Goal: Information Seeking & Learning: Learn about a topic

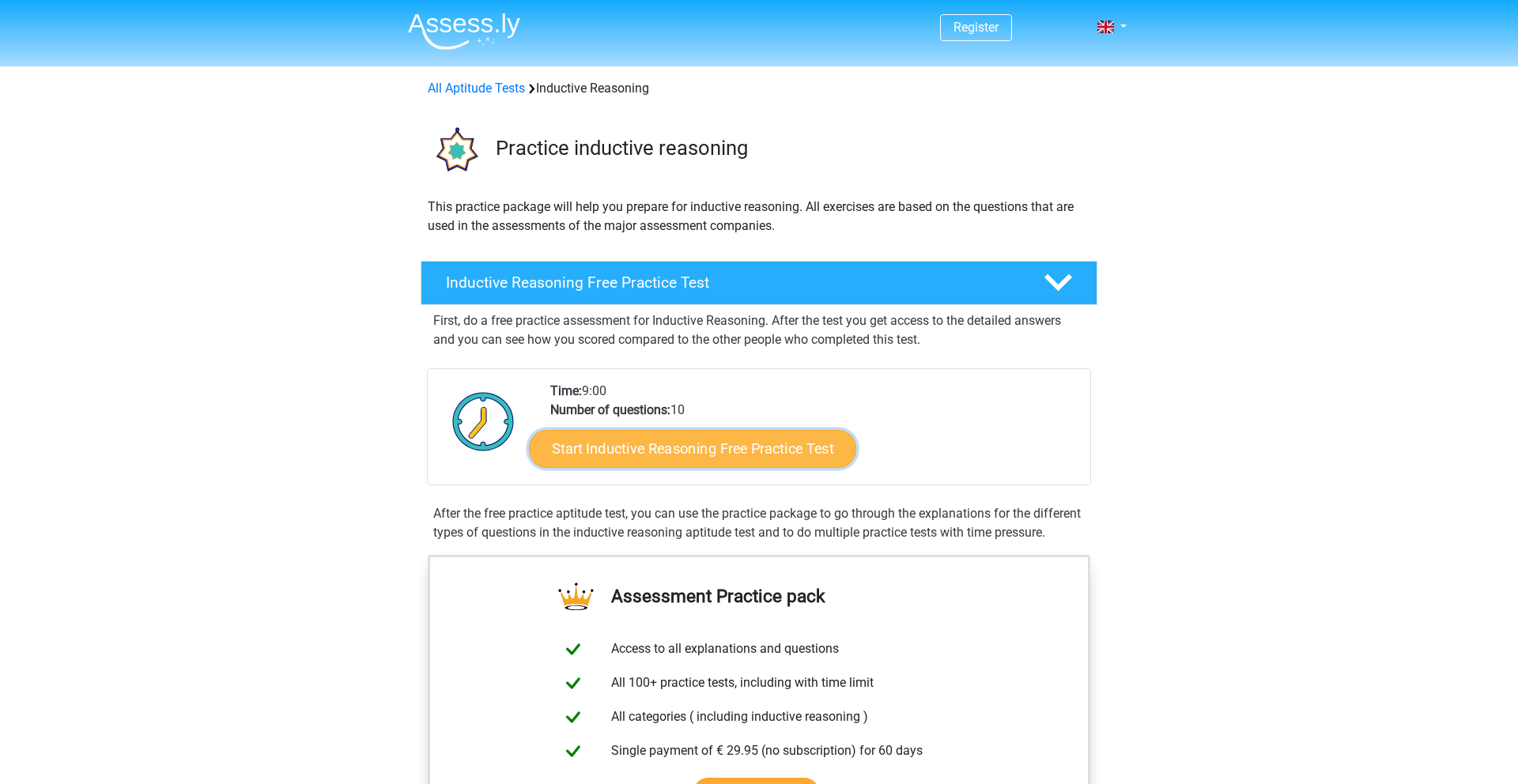
click at [636, 451] on link "Start Inductive Reasoning Free Practice Test" at bounding box center [692, 448] width 328 height 38
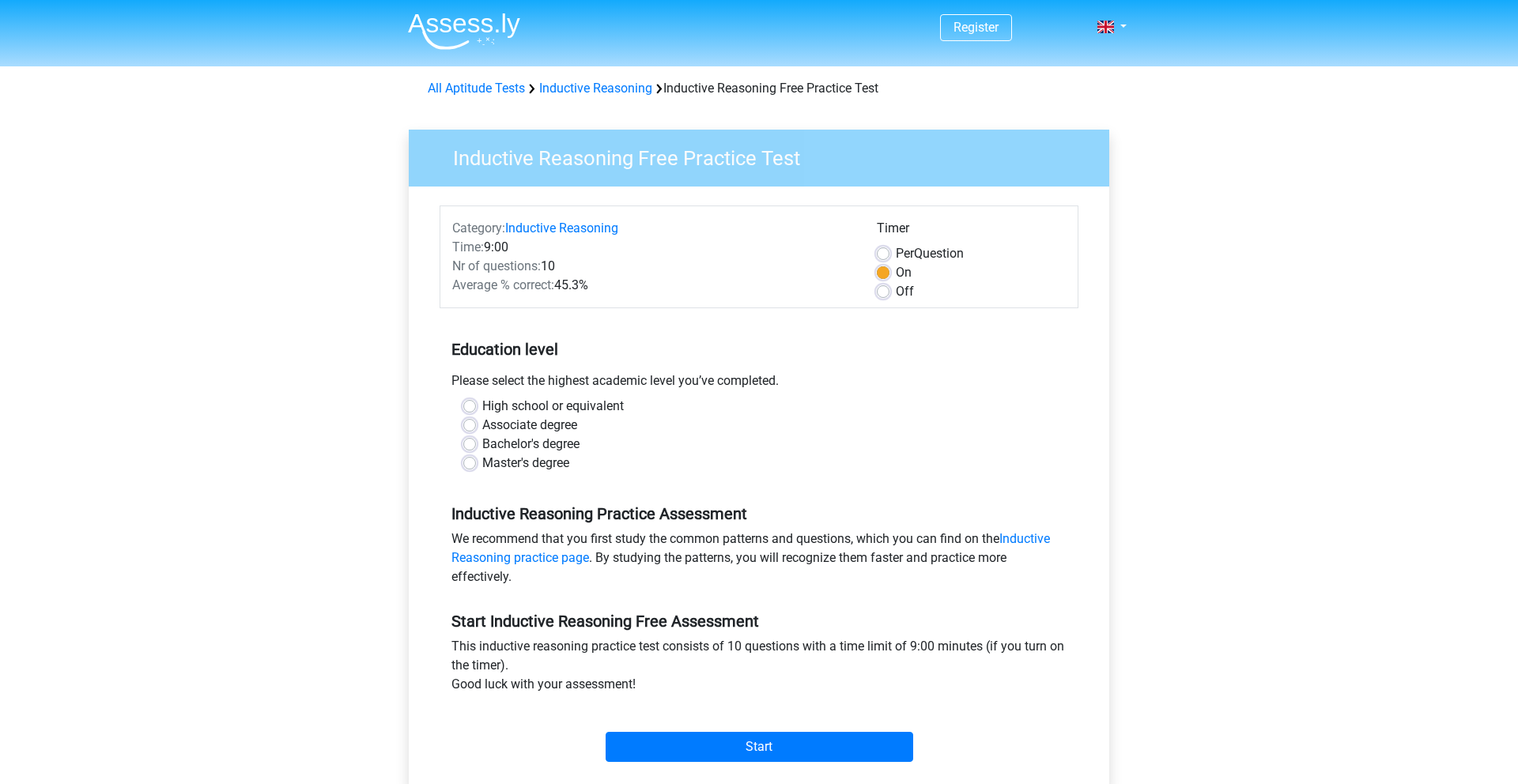
scroll to position [1, 0]
click at [468, 412] on div "High school or equivalent" at bounding box center [758, 405] width 591 height 19
click at [482, 405] on label "High school or equivalent" at bounding box center [553, 405] width 141 height 19
click at [470, 405] on input "High school or equivalent" at bounding box center [470, 404] width 13 height 16
radio input "true"
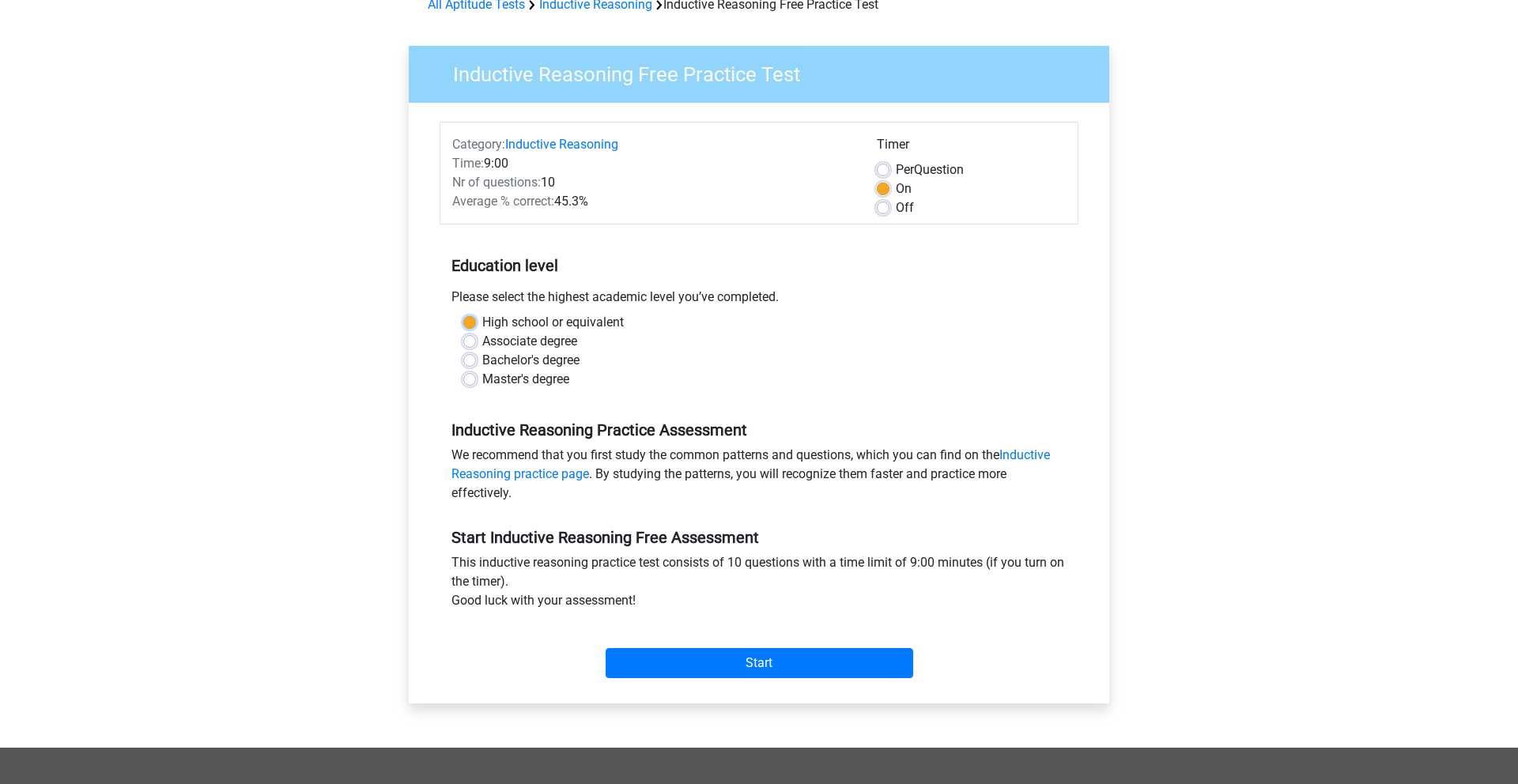
scroll to position [94, 0]
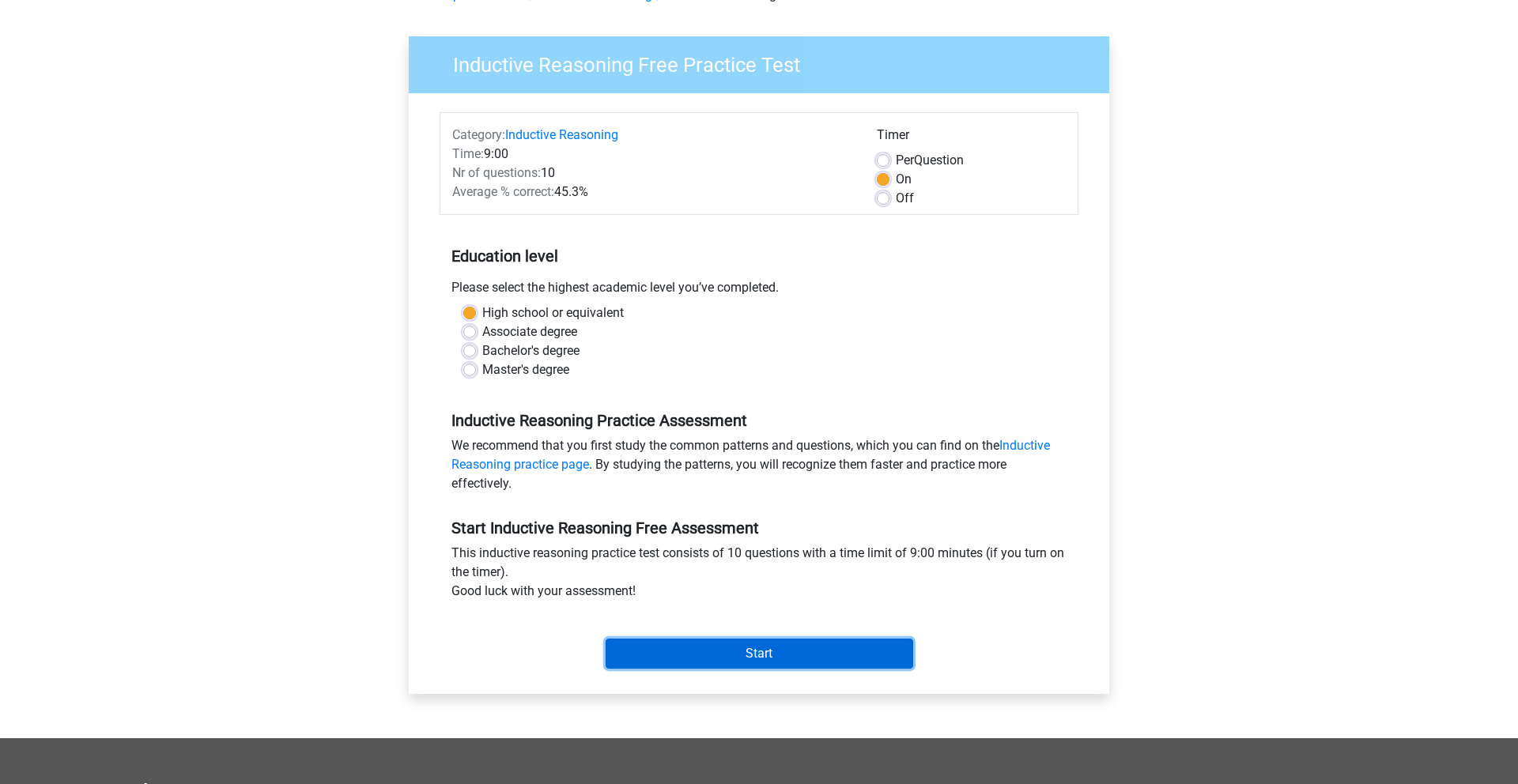
click at [782, 647] on input "Start" at bounding box center [759, 653] width 307 height 30
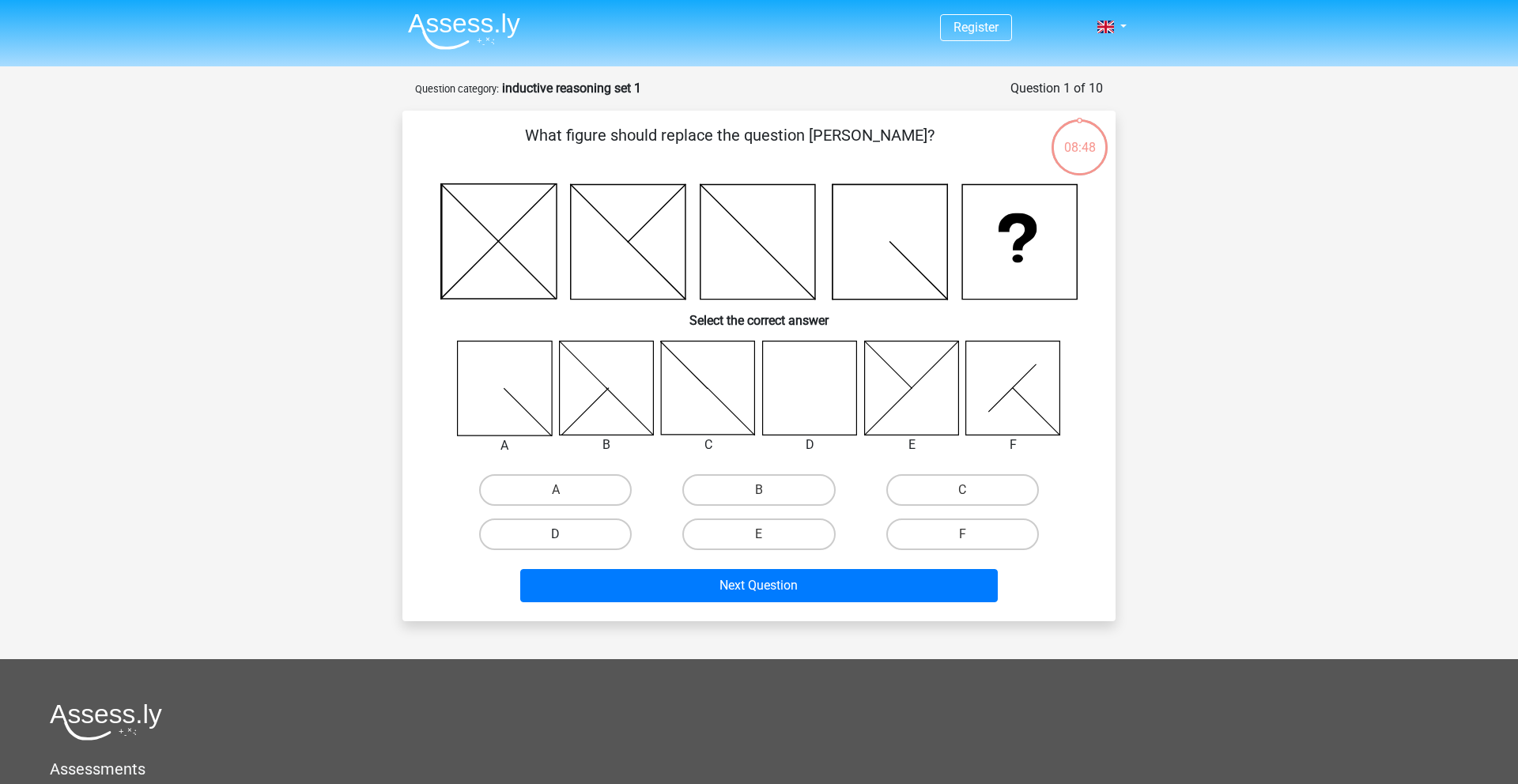
click at [592, 536] on label "D" at bounding box center [555, 534] width 152 height 32
click at [566, 536] on input "D" at bounding box center [560, 539] width 10 height 10
radio input "true"
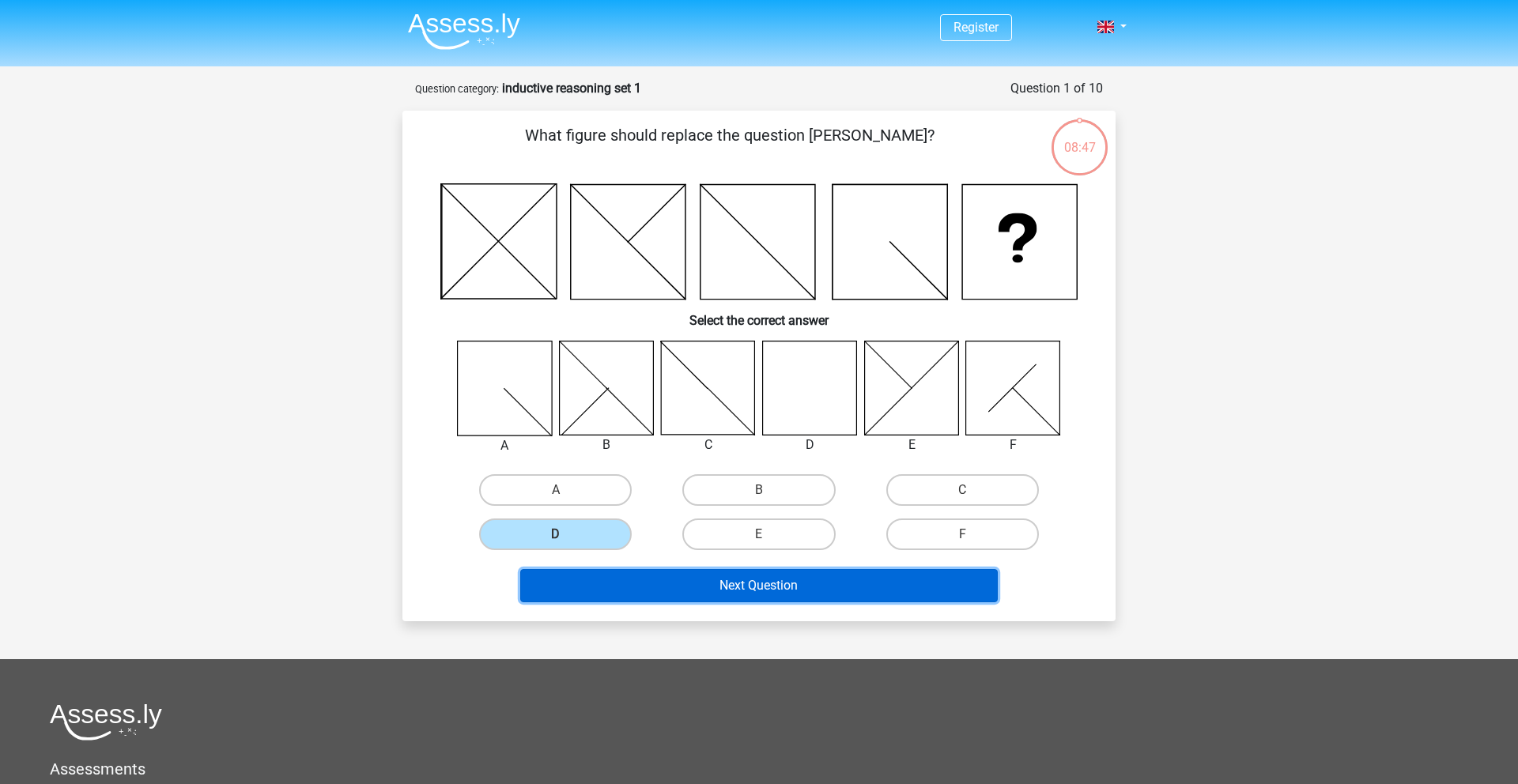
click at [725, 579] on button "Next Question" at bounding box center [759, 585] width 478 height 33
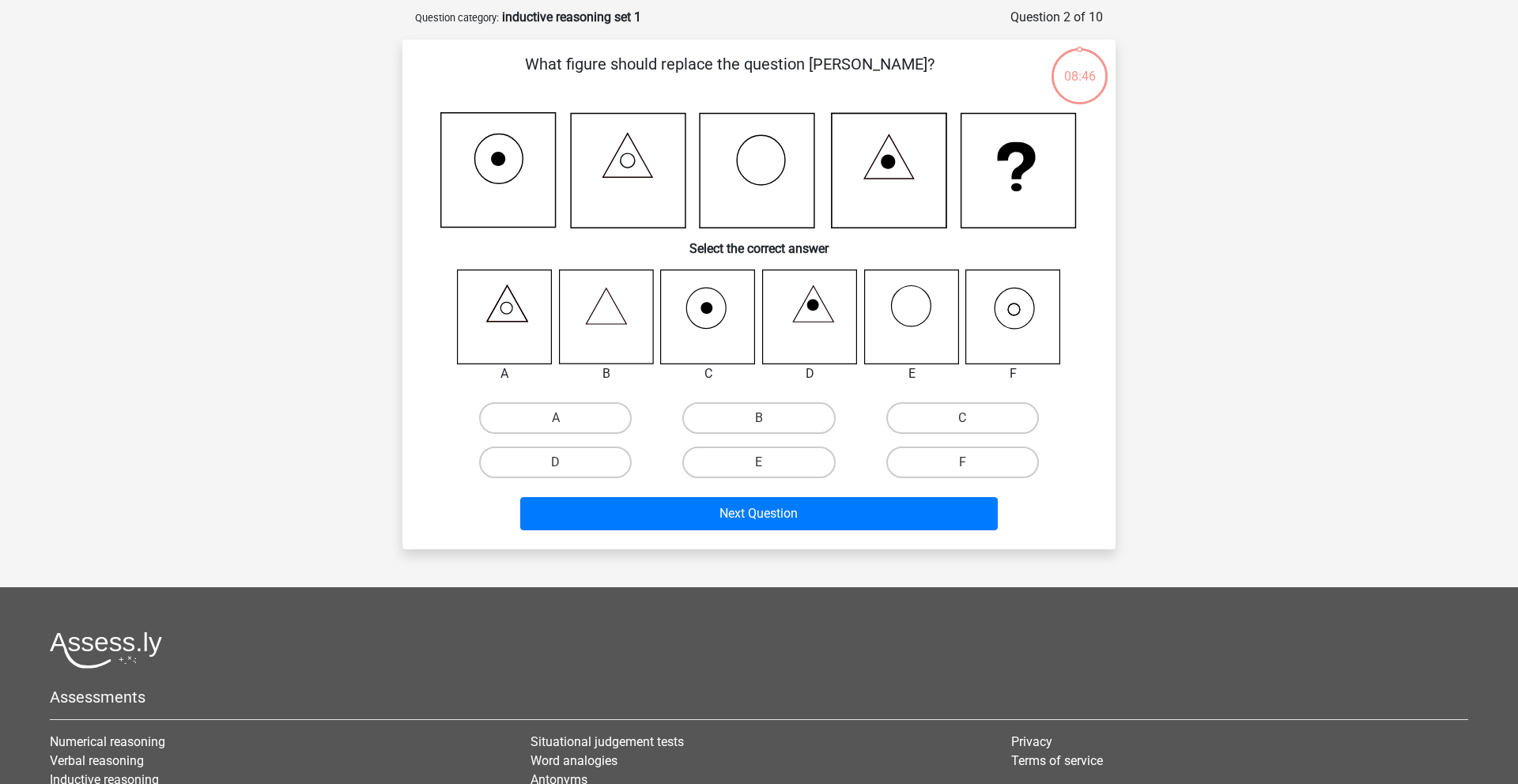
scroll to position [79, 0]
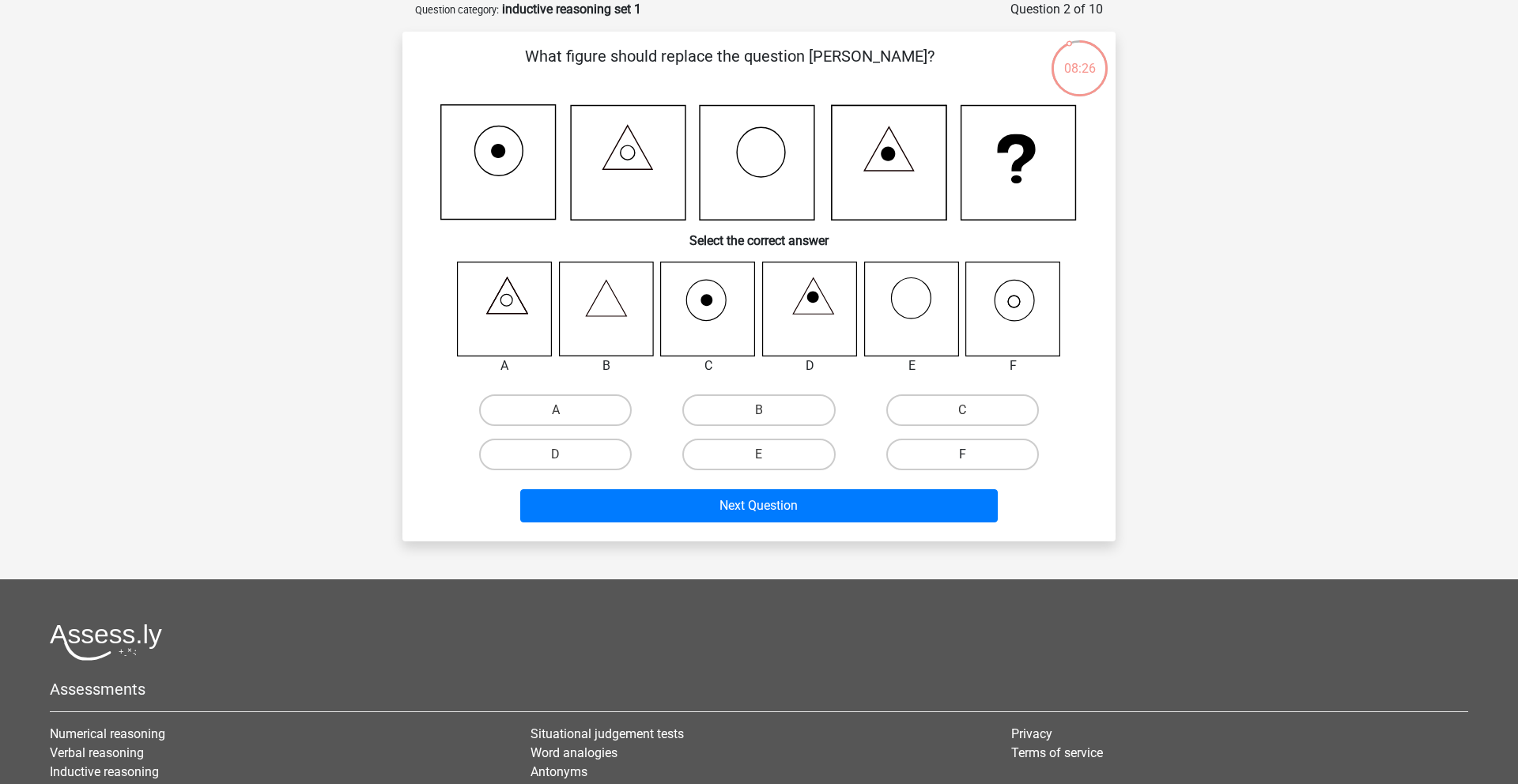
click at [949, 456] on label "F" at bounding box center [962, 455] width 152 height 32
click at [962, 456] on input "F" at bounding box center [967, 459] width 10 height 10
radio input "true"
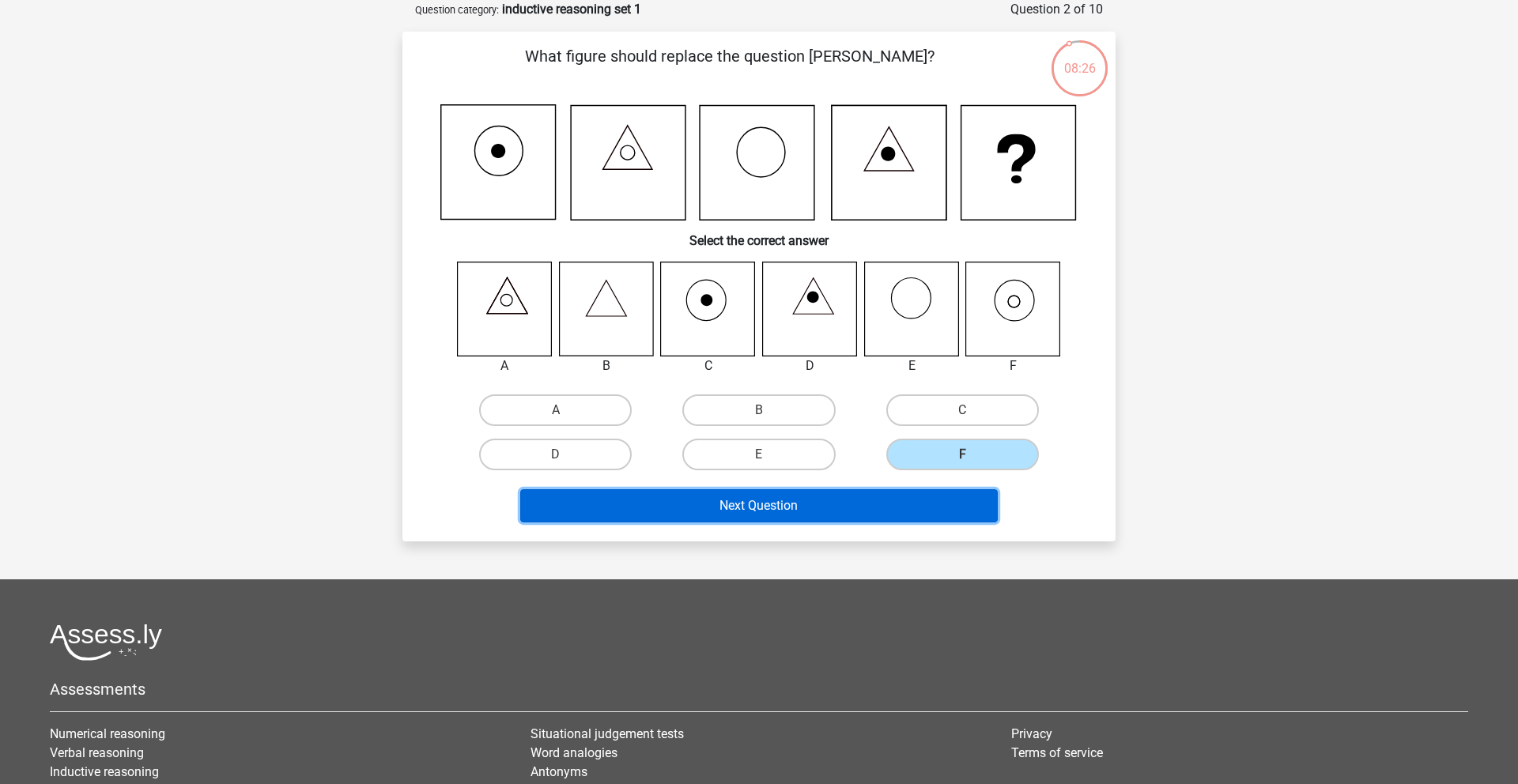
click at [889, 503] on button "Next Question" at bounding box center [759, 506] width 478 height 33
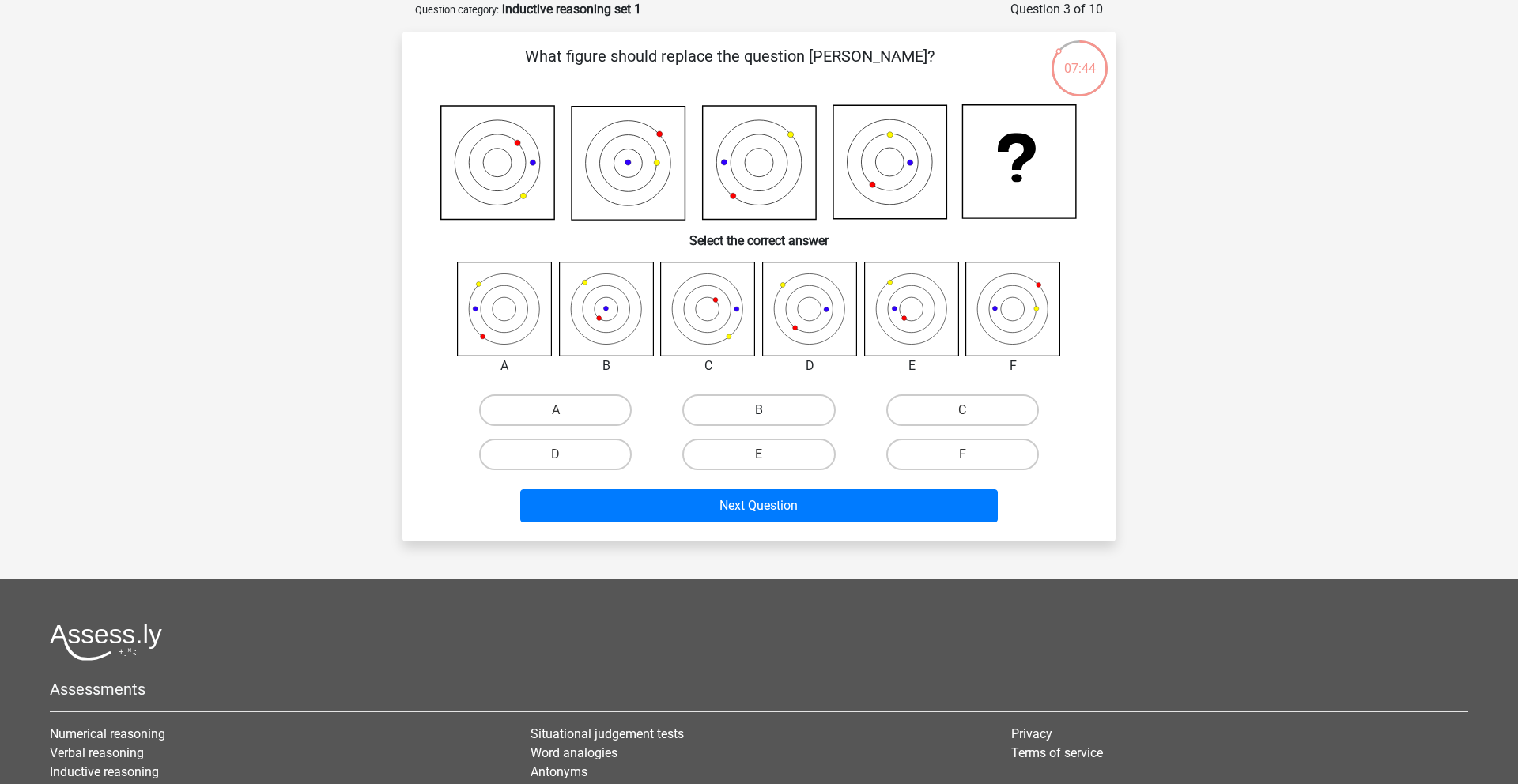
drag, startPoint x: 745, startPoint y: 412, endPoint x: 748, endPoint y: 425, distance: 13.3
click at [746, 412] on label "B" at bounding box center [758, 410] width 152 height 32
click at [759, 412] on input "B" at bounding box center [764, 415] width 10 height 10
radio input "true"
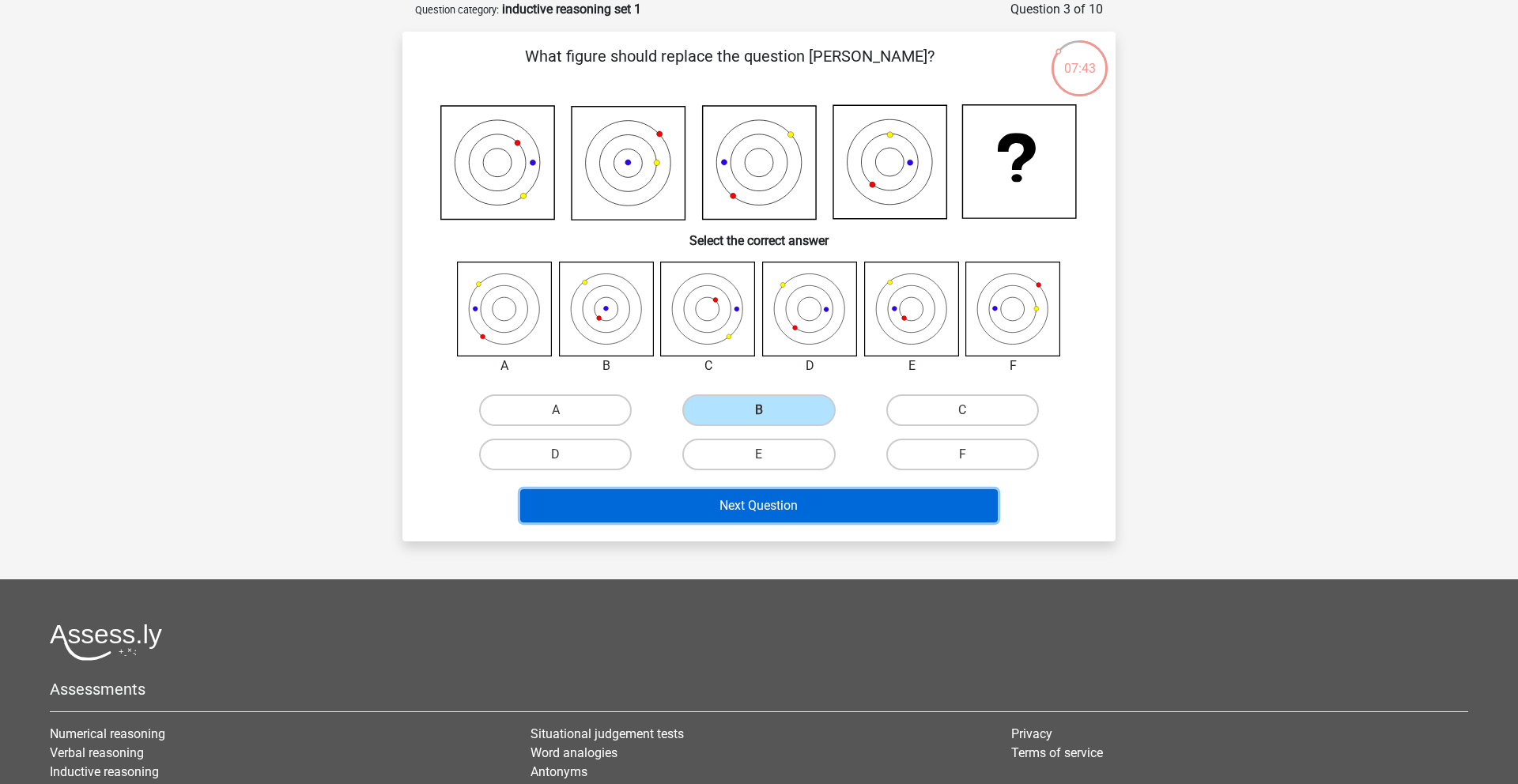
click at [812, 502] on button "Next Question" at bounding box center [759, 506] width 478 height 33
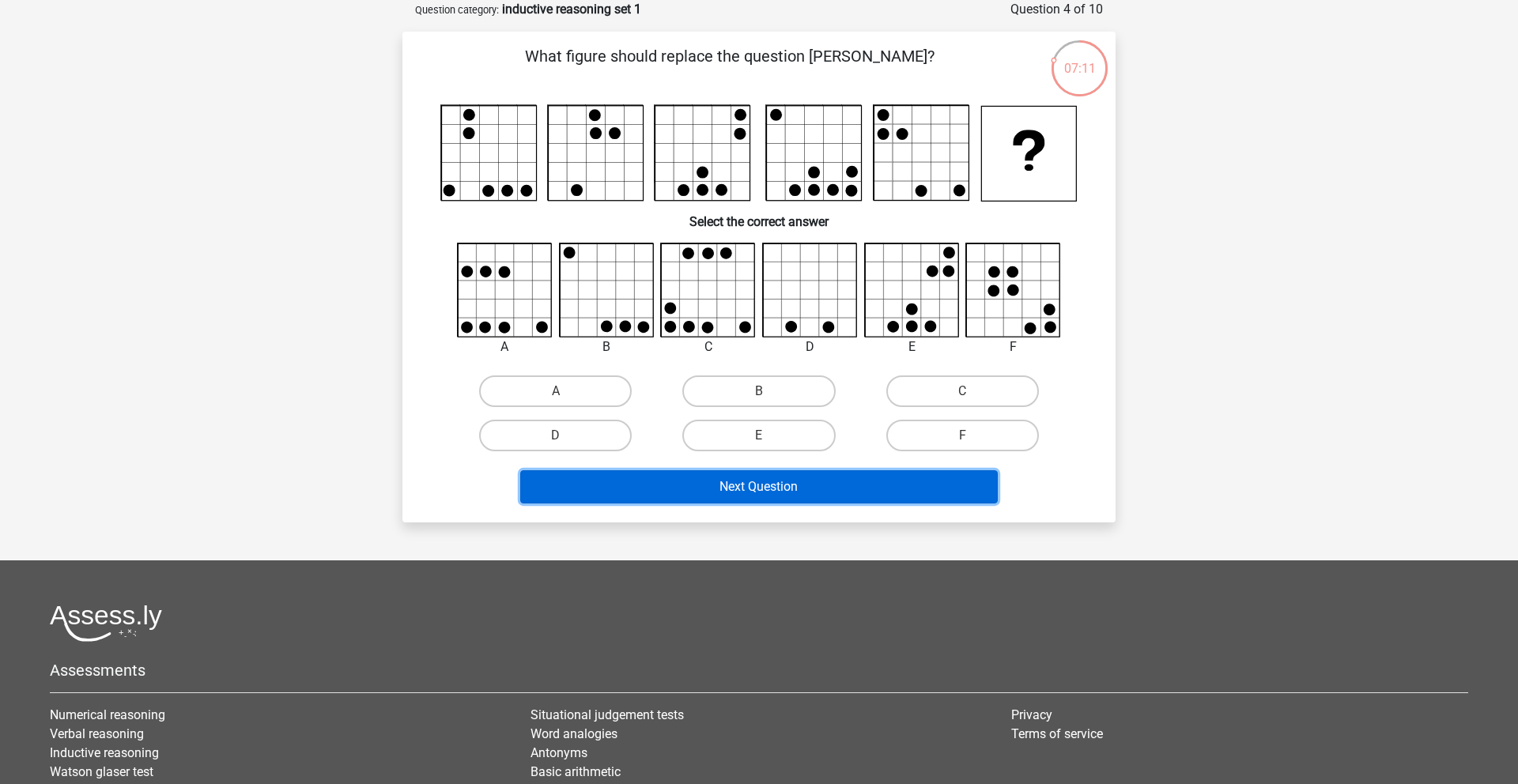
click at [846, 483] on button "Next Question" at bounding box center [759, 487] width 478 height 33
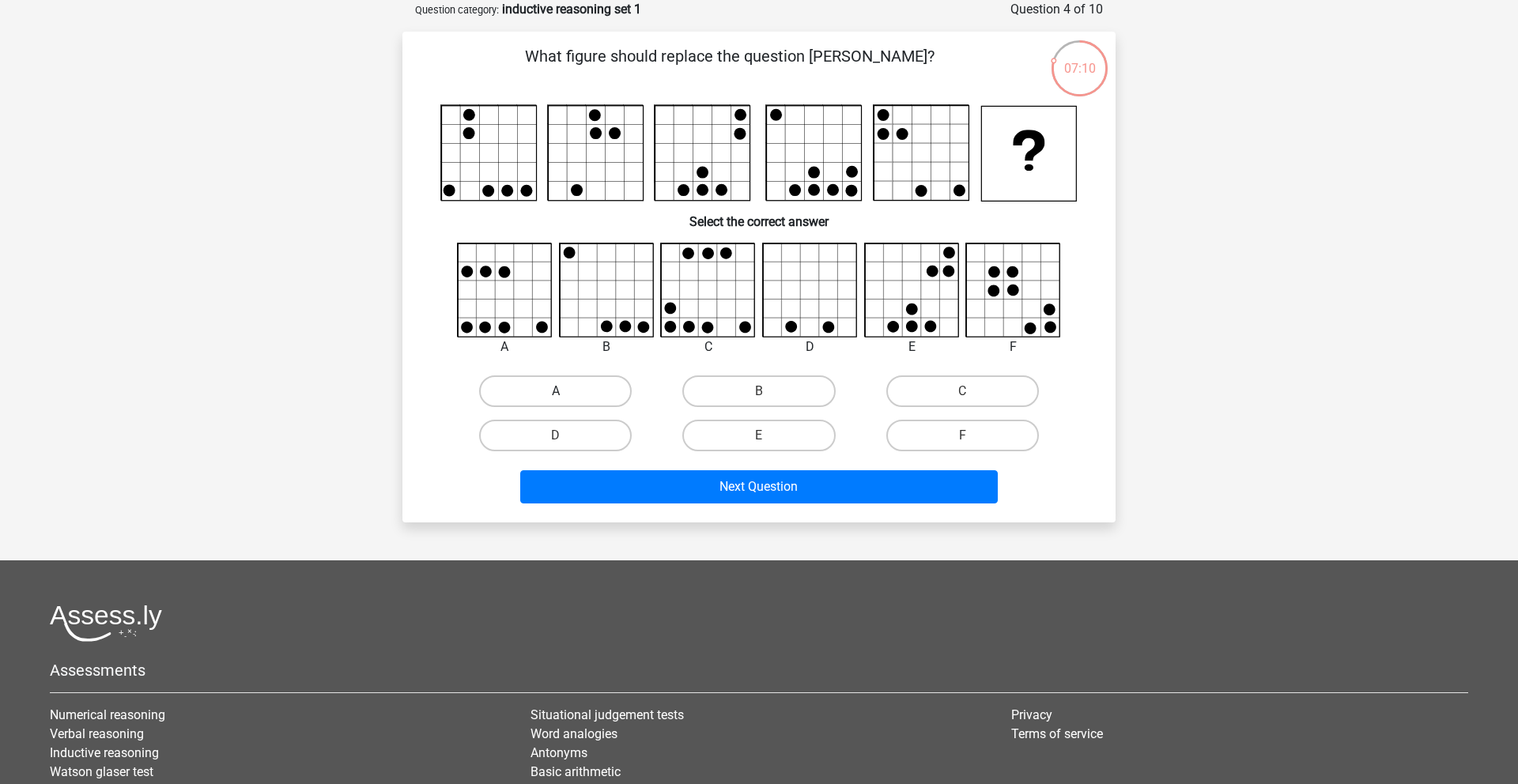
click at [599, 400] on label "A" at bounding box center [555, 392] width 152 height 32
click at [566, 400] on input "A" at bounding box center [560, 396] width 10 height 10
radio input "true"
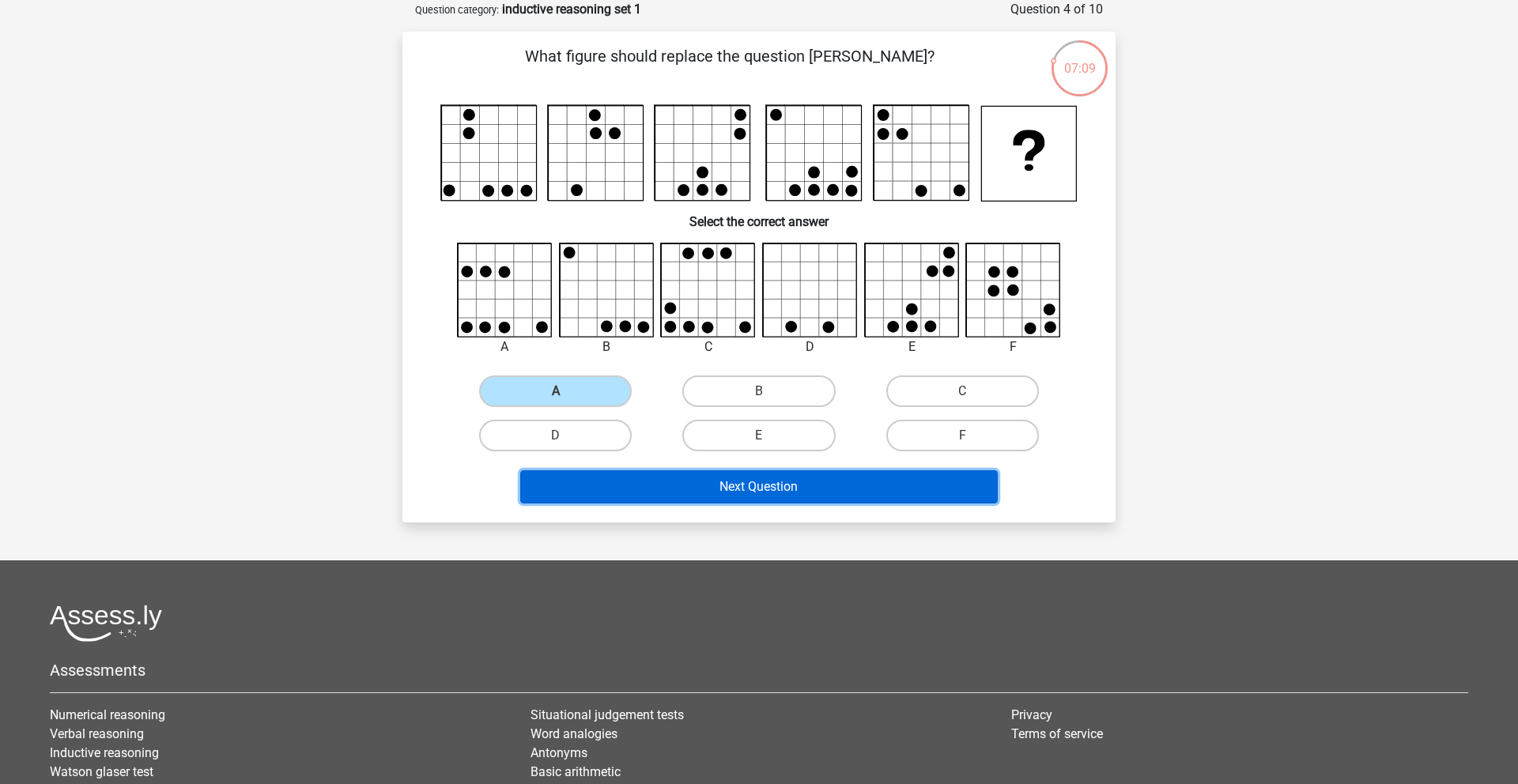
click at [897, 484] on button "Next Question" at bounding box center [759, 487] width 478 height 33
click at [796, 490] on button "Next Question" at bounding box center [759, 487] width 478 height 33
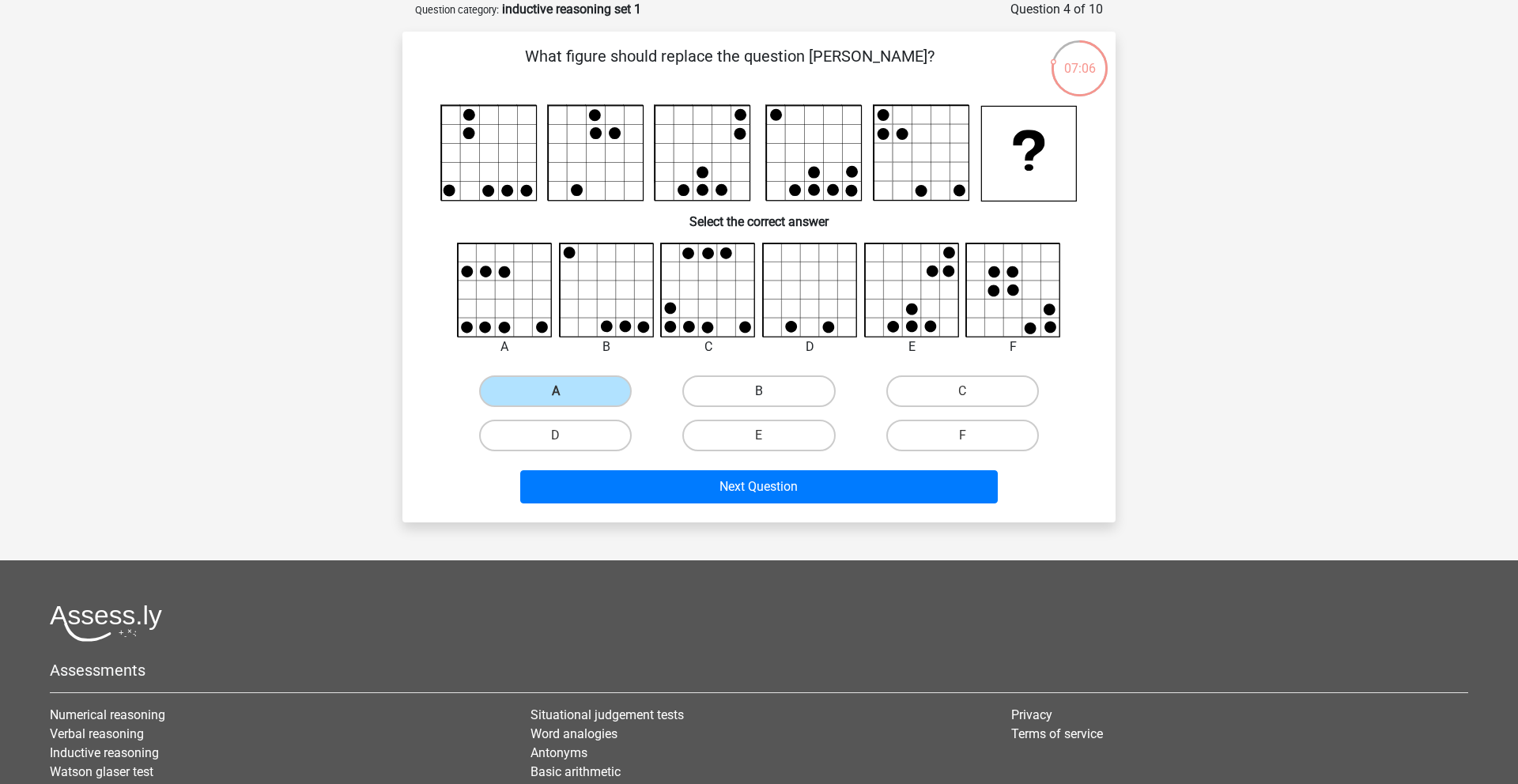
click at [769, 391] on label "B" at bounding box center [758, 392] width 152 height 32
click at [769, 392] on input "B" at bounding box center [764, 396] width 10 height 10
radio input "true"
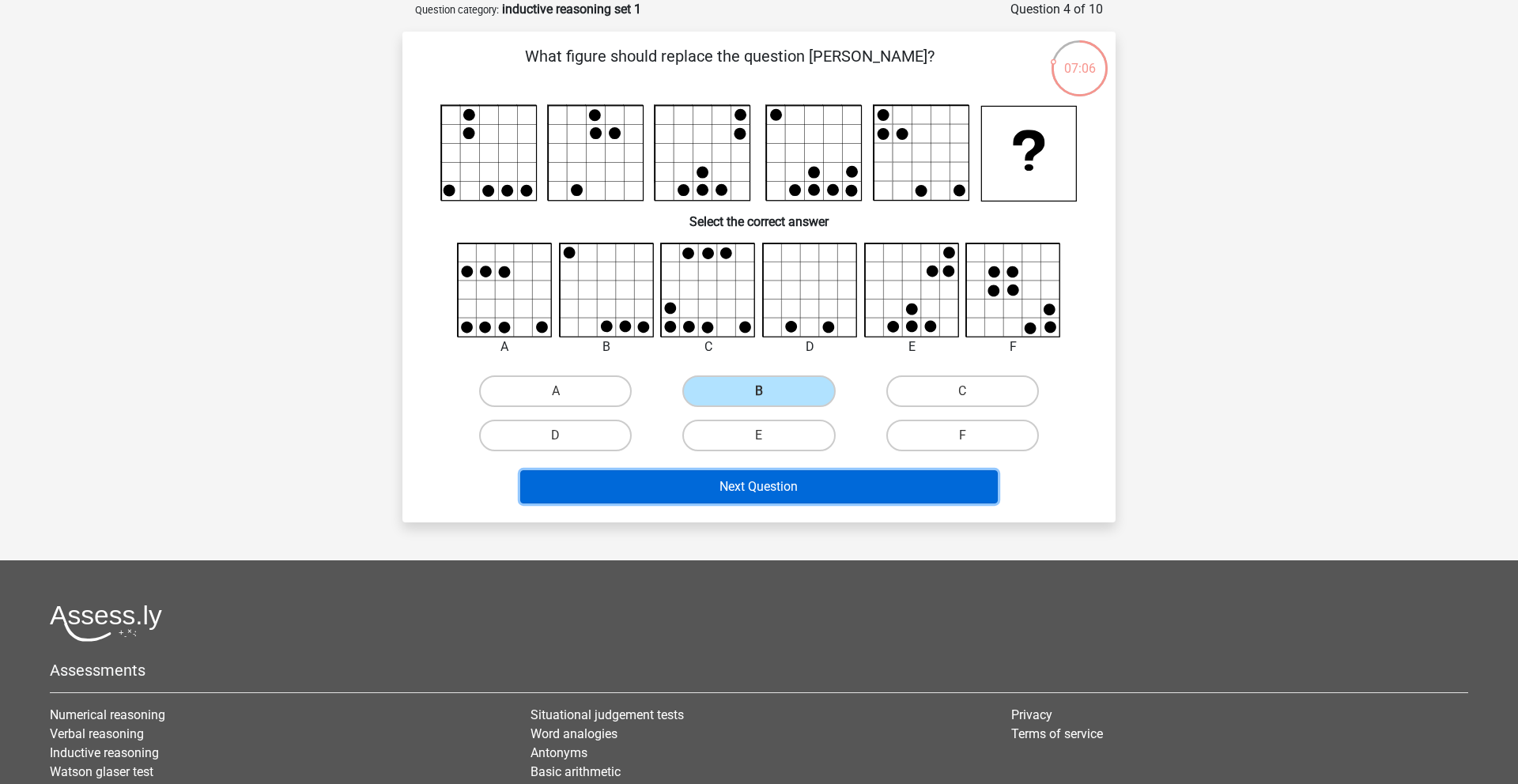
click at [813, 486] on button "Next Question" at bounding box center [759, 487] width 478 height 33
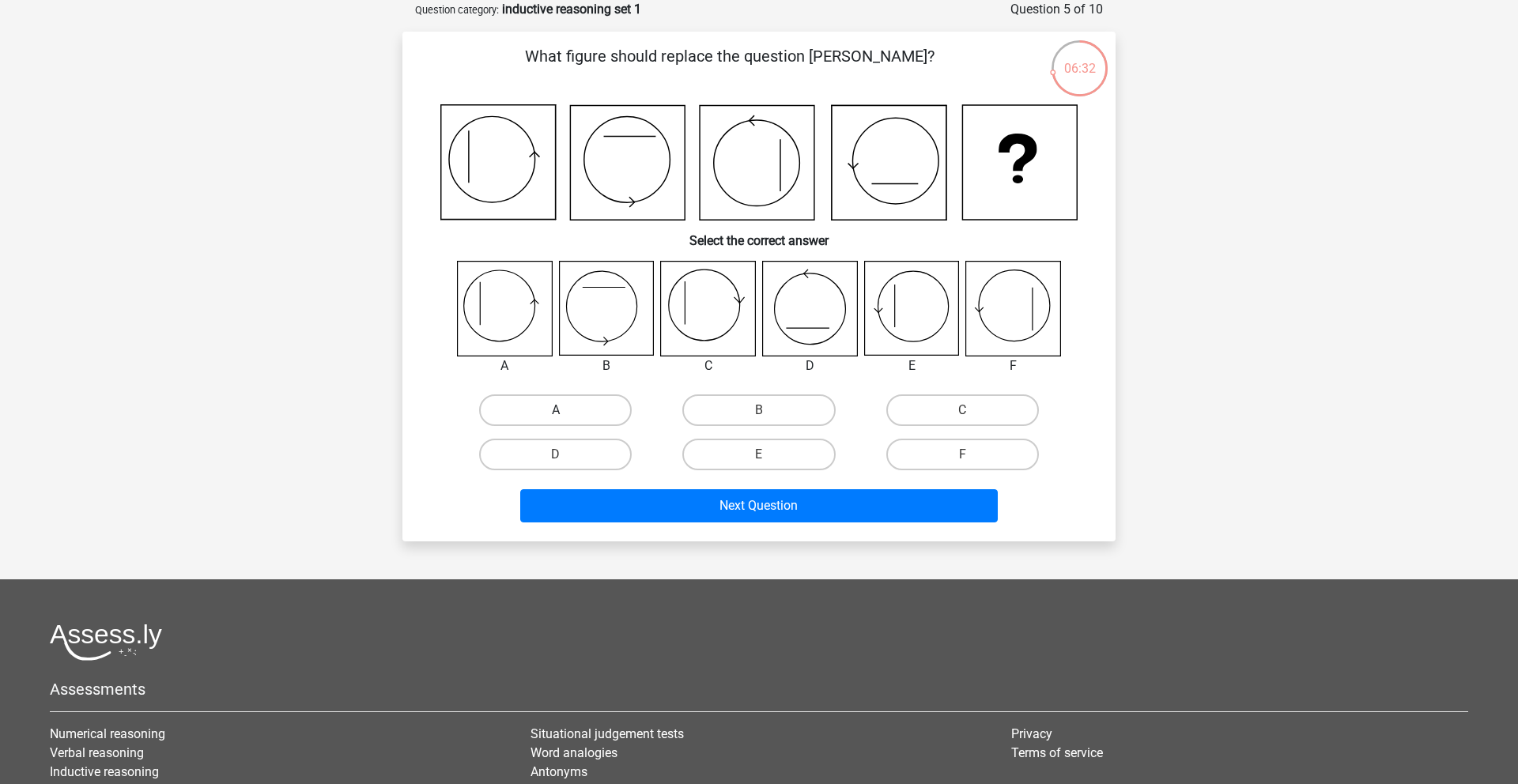
drag, startPoint x: 542, startPoint y: 409, endPoint x: 567, endPoint y: 431, distance: 33.3
click at [542, 409] on label "A" at bounding box center [555, 410] width 152 height 32
click at [556, 410] on input "A" at bounding box center [560, 415] width 10 height 10
radio input "true"
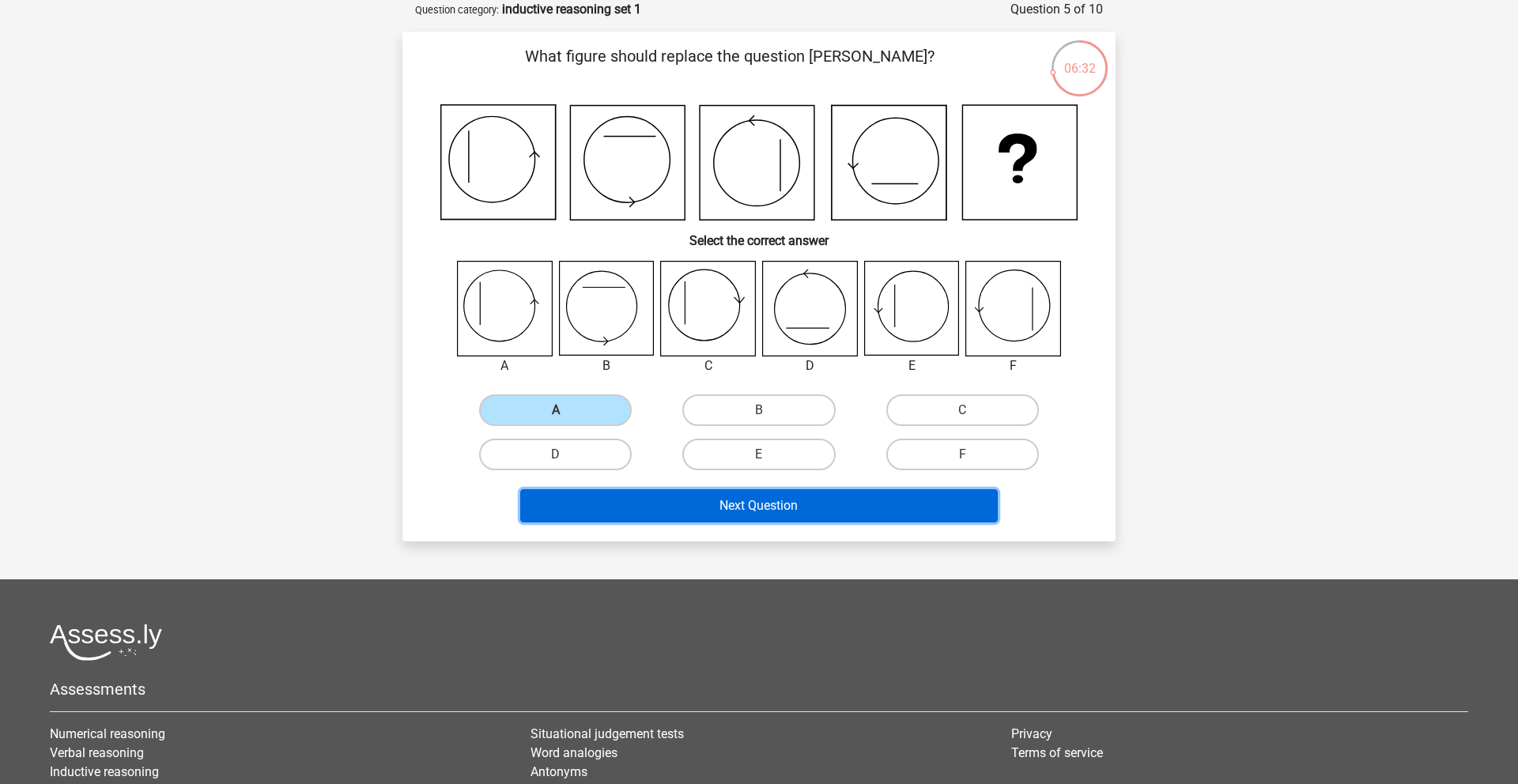
click at [744, 512] on button "Next Question" at bounding box center [759, 506] width 478 height 33
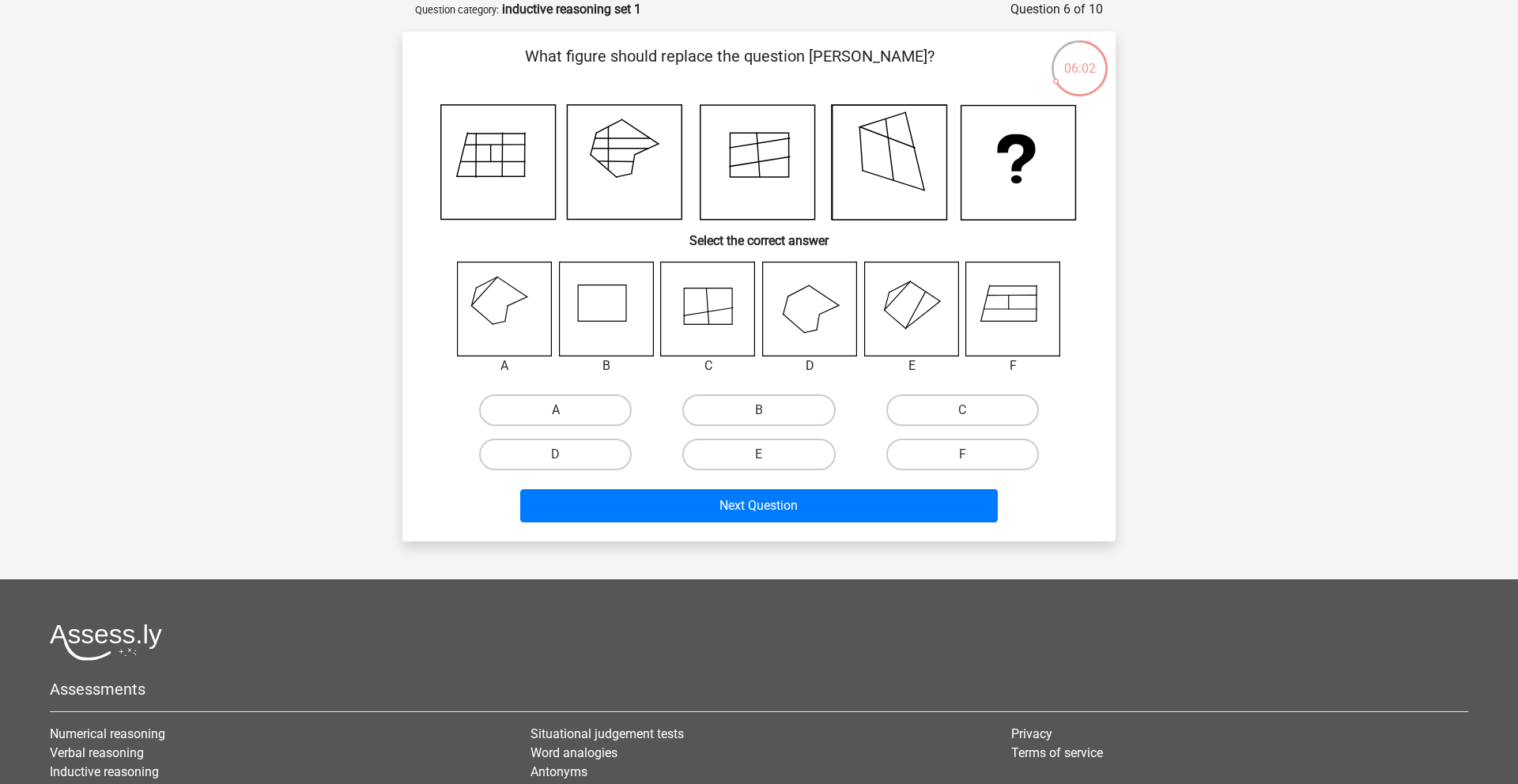
click at [549, 405] on label "A" at bounding box center [555, 410] width 152 height 32
click at [556, 410] on input "A" at bounding box center [560, 415] width 10 height 10
radio input "true"
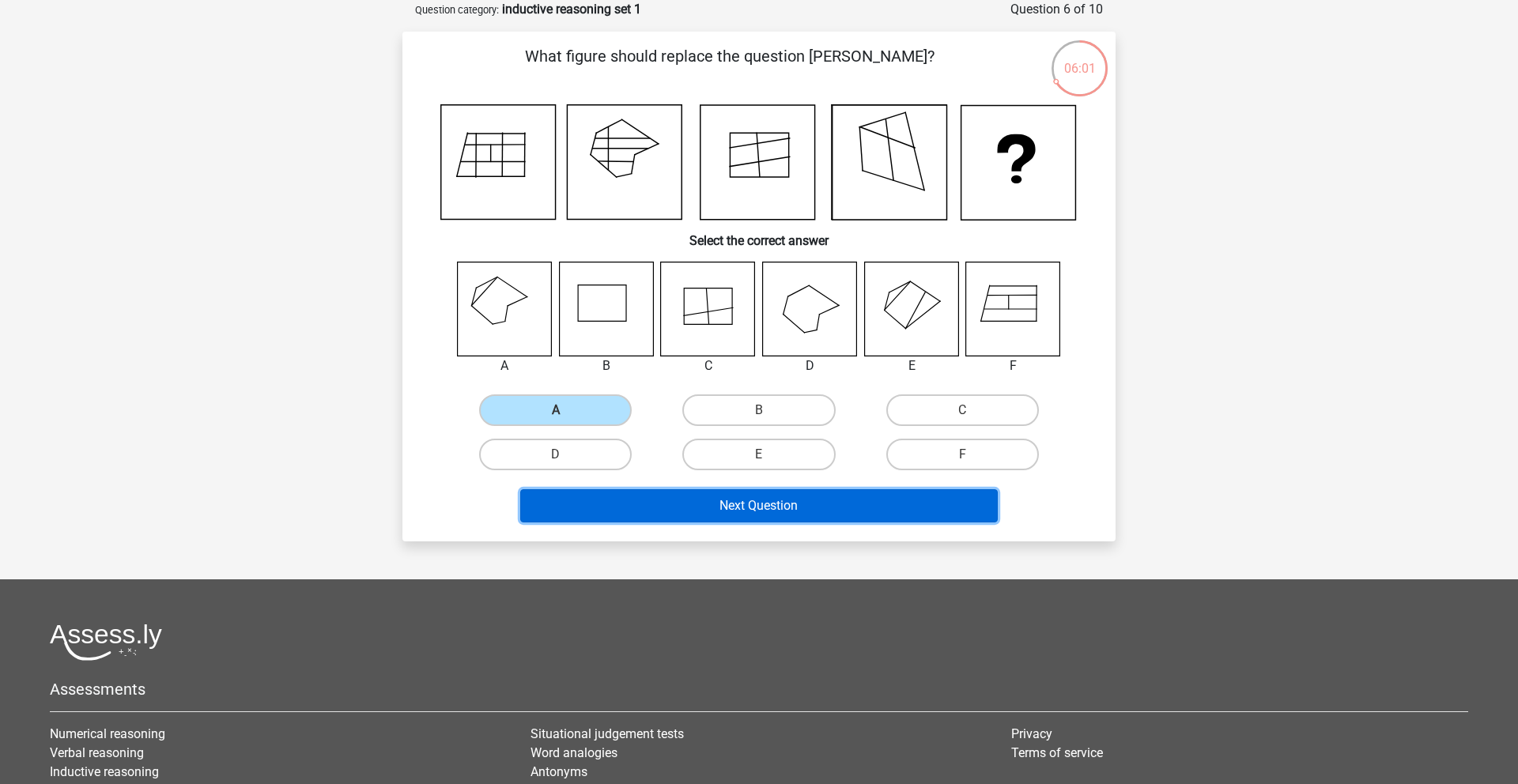
click at [758, 516] on button "Next Question" at bounding box center [759, 506] width 478 height 33
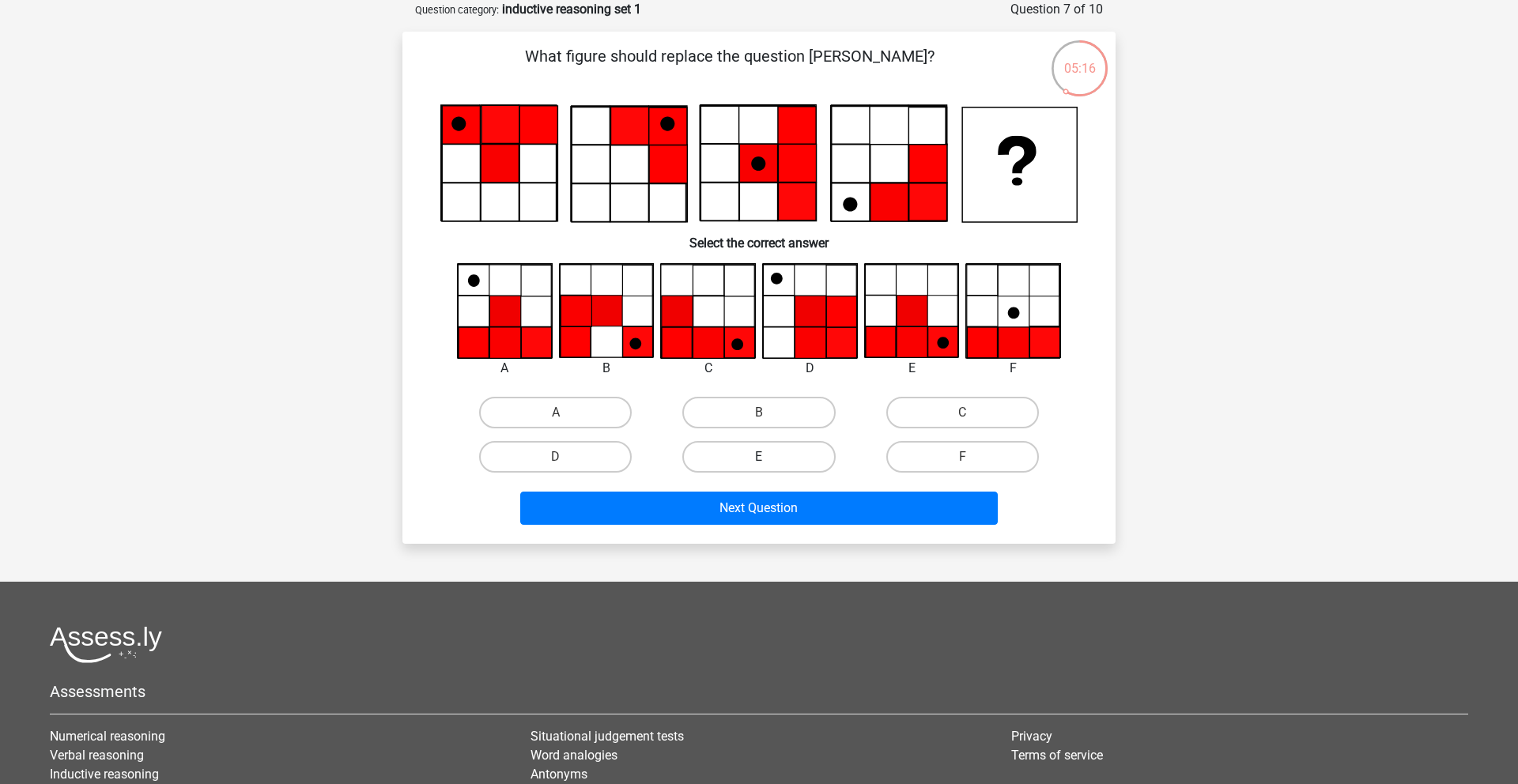
click at [730, 451] on label "E" at bounding box center [758, 456] width 152 height 32
click at [759, 456] on input "E" at bounding box center [764, 461] width 10 height 10
radio input "true"
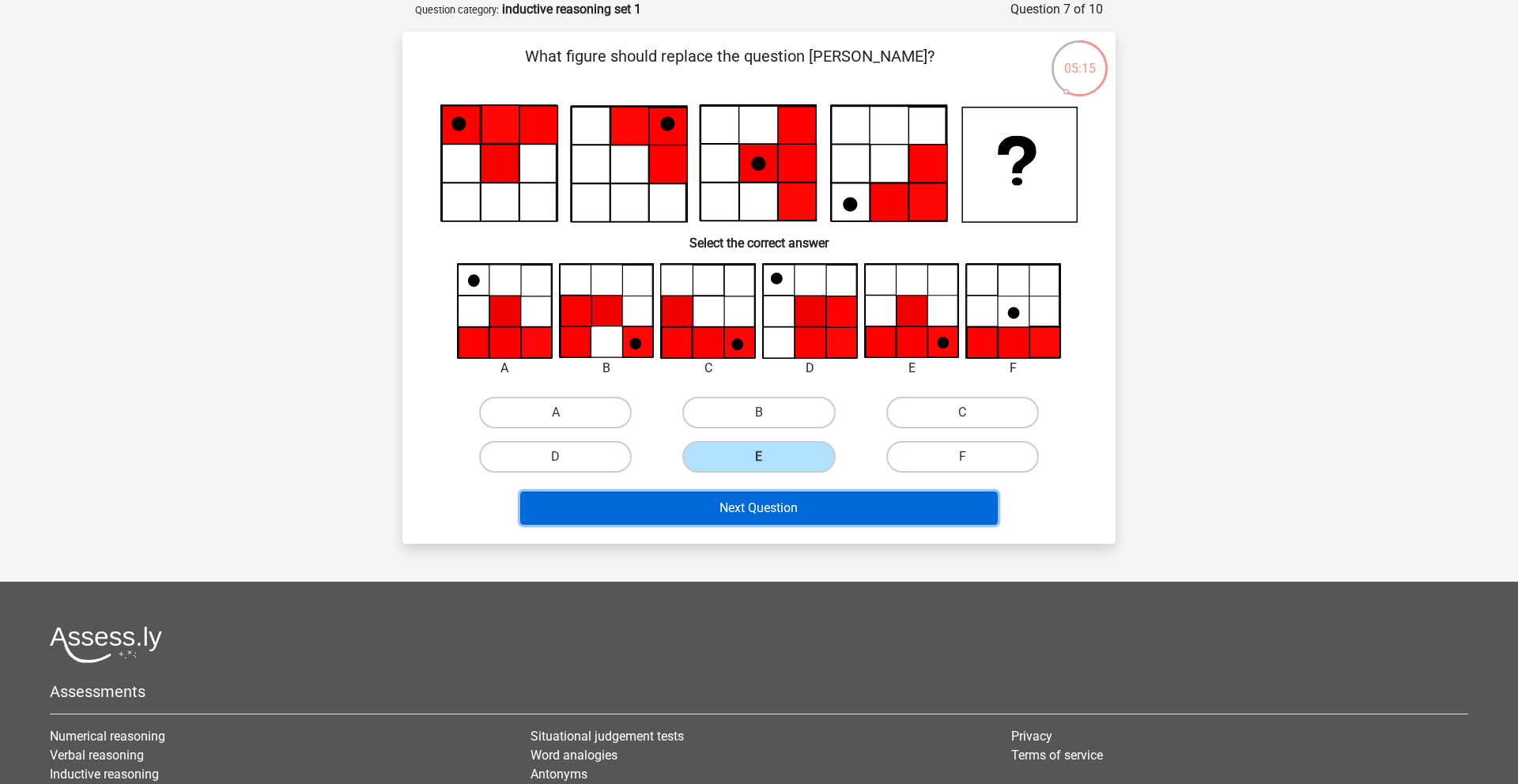
click at [830, 515] on button "Next Question" at bounding box center [759, 508] width 478 height 33
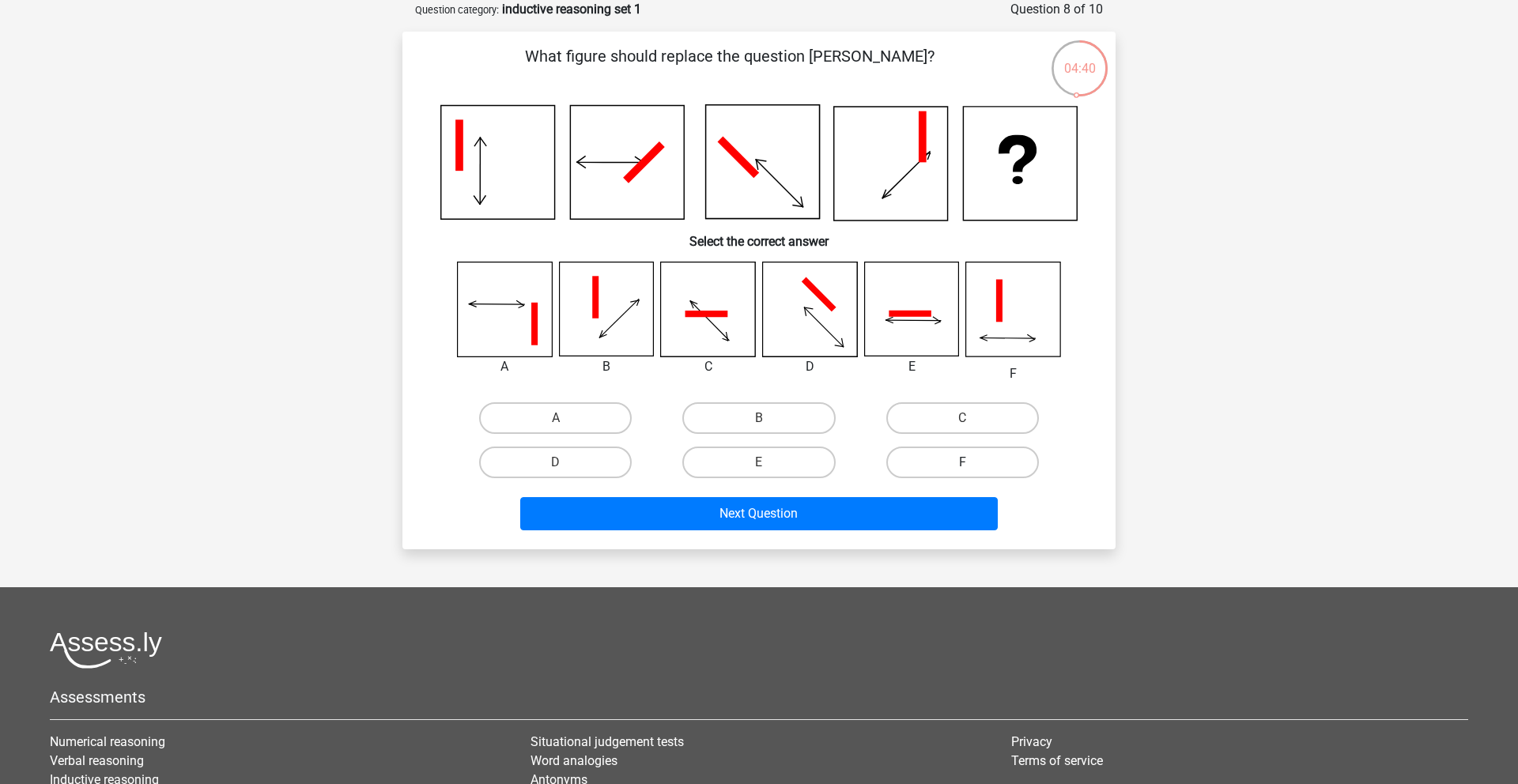
click at [954, 454] on label "F" at bounding box center [962, 462] width 152 height 32
click at [962, 462] on input "F" at bounding box center [967, 467] width 10 height 10
radio input "true"
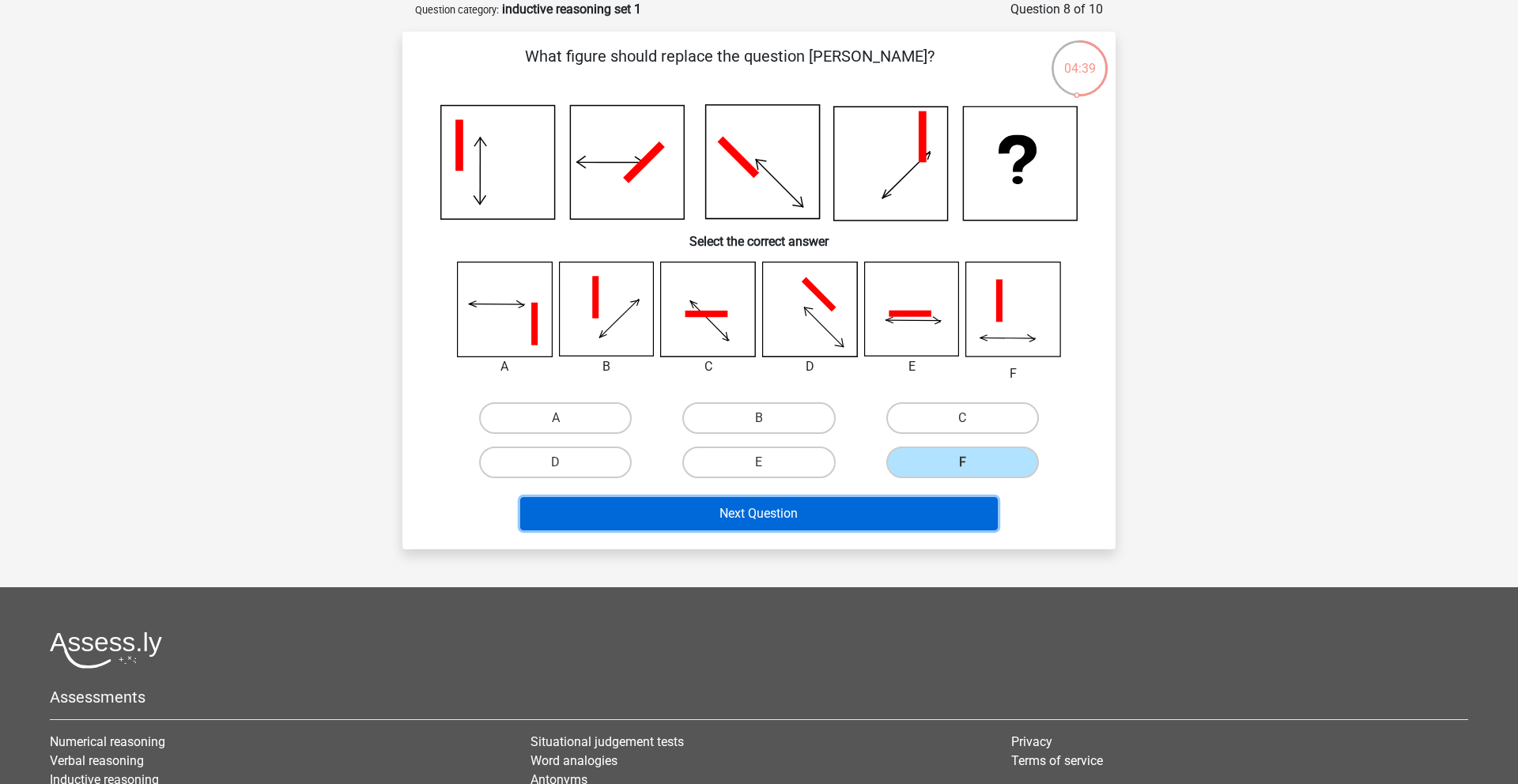
click at [944, 510] on button "Next Question" at bounding box center [759, 514] width 478 height 33
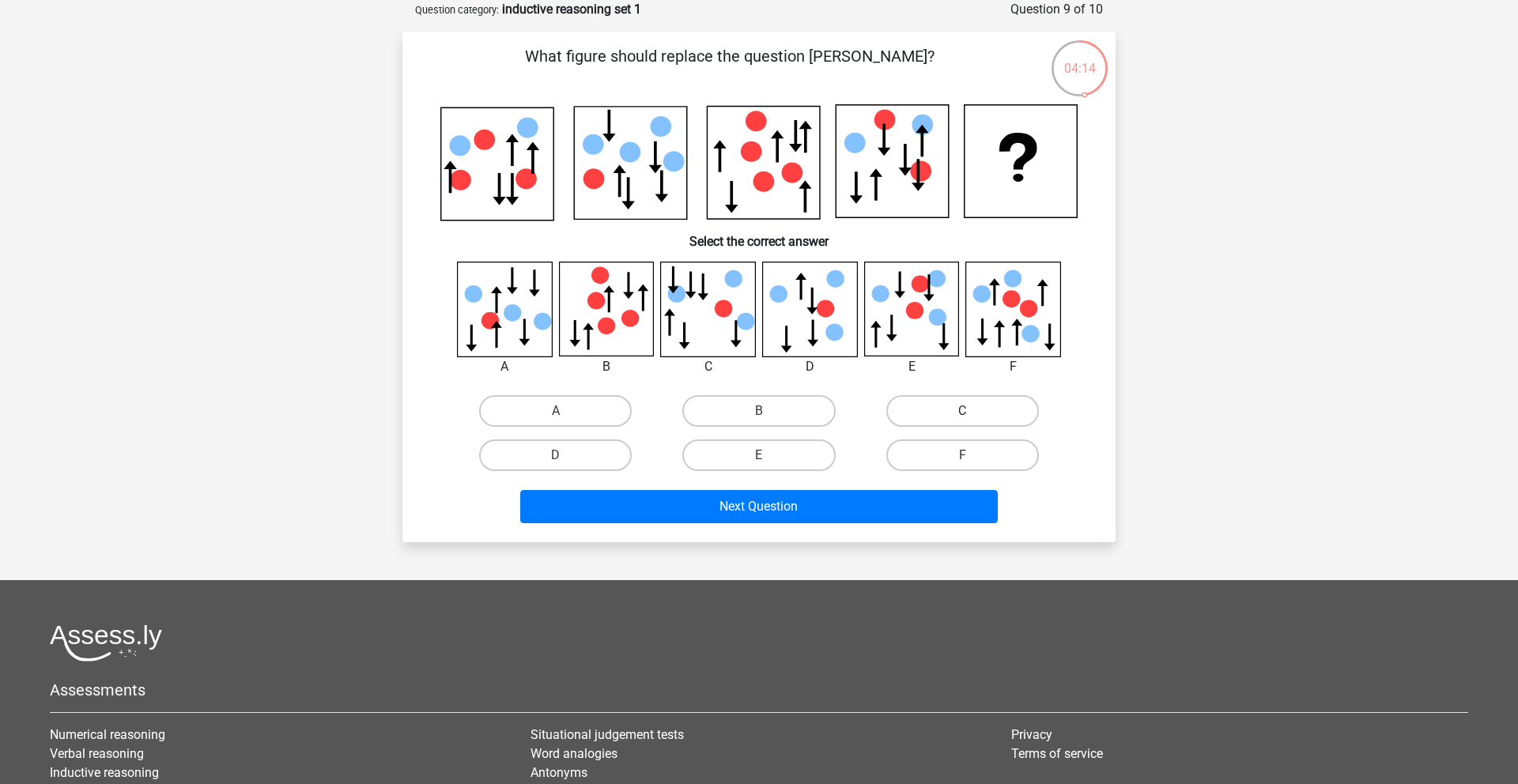
drag, startPoint x: 1017, startPoint y: 419, endPoint x: 1002, endPoint y: 422, distance: 15.3
click at [1017, 419] on label "C" at bounding box center [962, 411] width 152 height 32
click at [972, 419] on input "C" at bounding box center [967, 416] width 10 height 10
radio input "true"
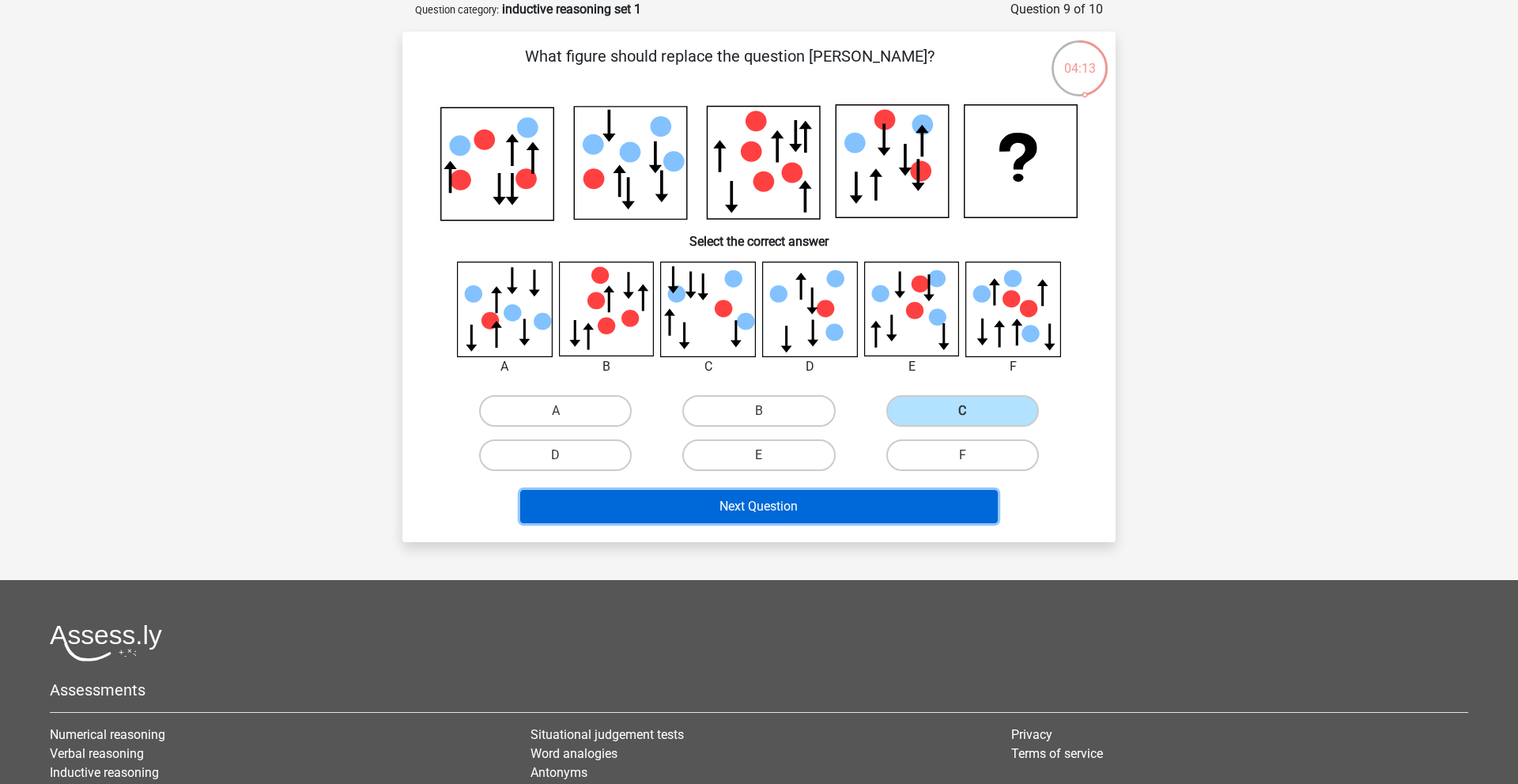
click at [953, 497] on button "Next Question" at bounding box center [759, 507] width 478 height 33
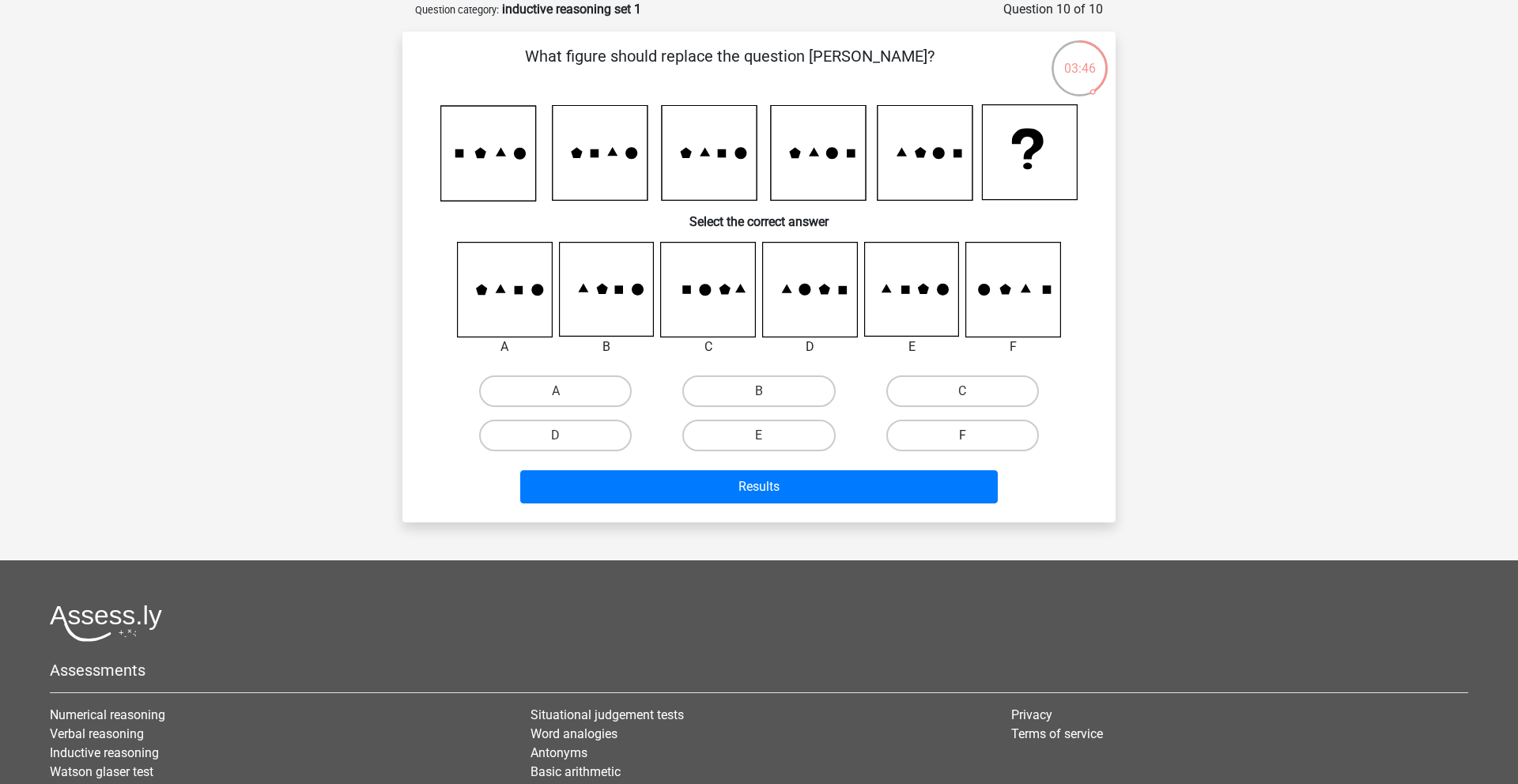
click at [984, 430] on label "F" at bounding box center [962, 435] width 152 height 32
click at [972, 435] on input "F" at bounding box center [967, 440] width 10 height 10
radio input "true"
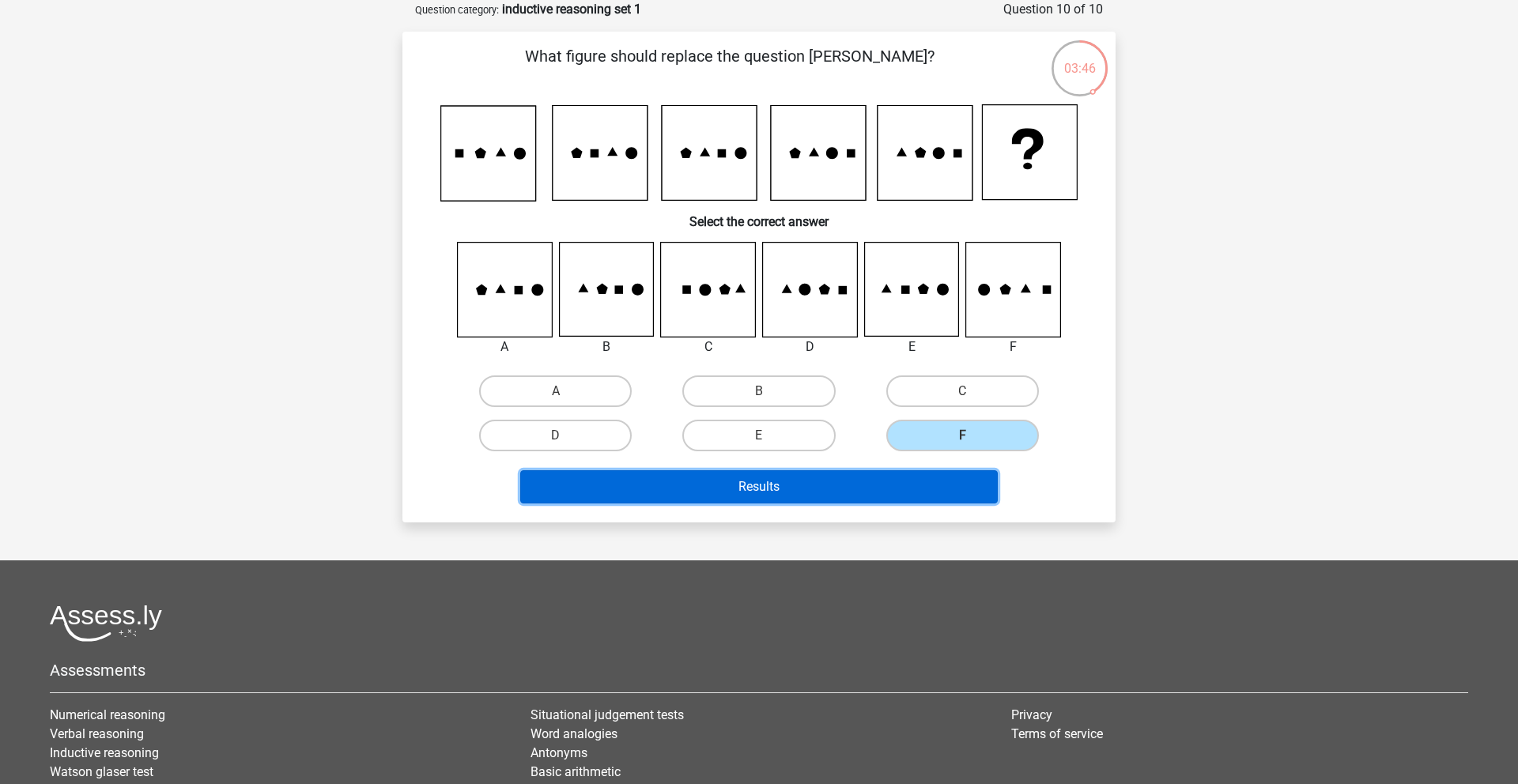
click at [947, 492] on button "Results" at bounding box center [759, 487] width 478 height 33
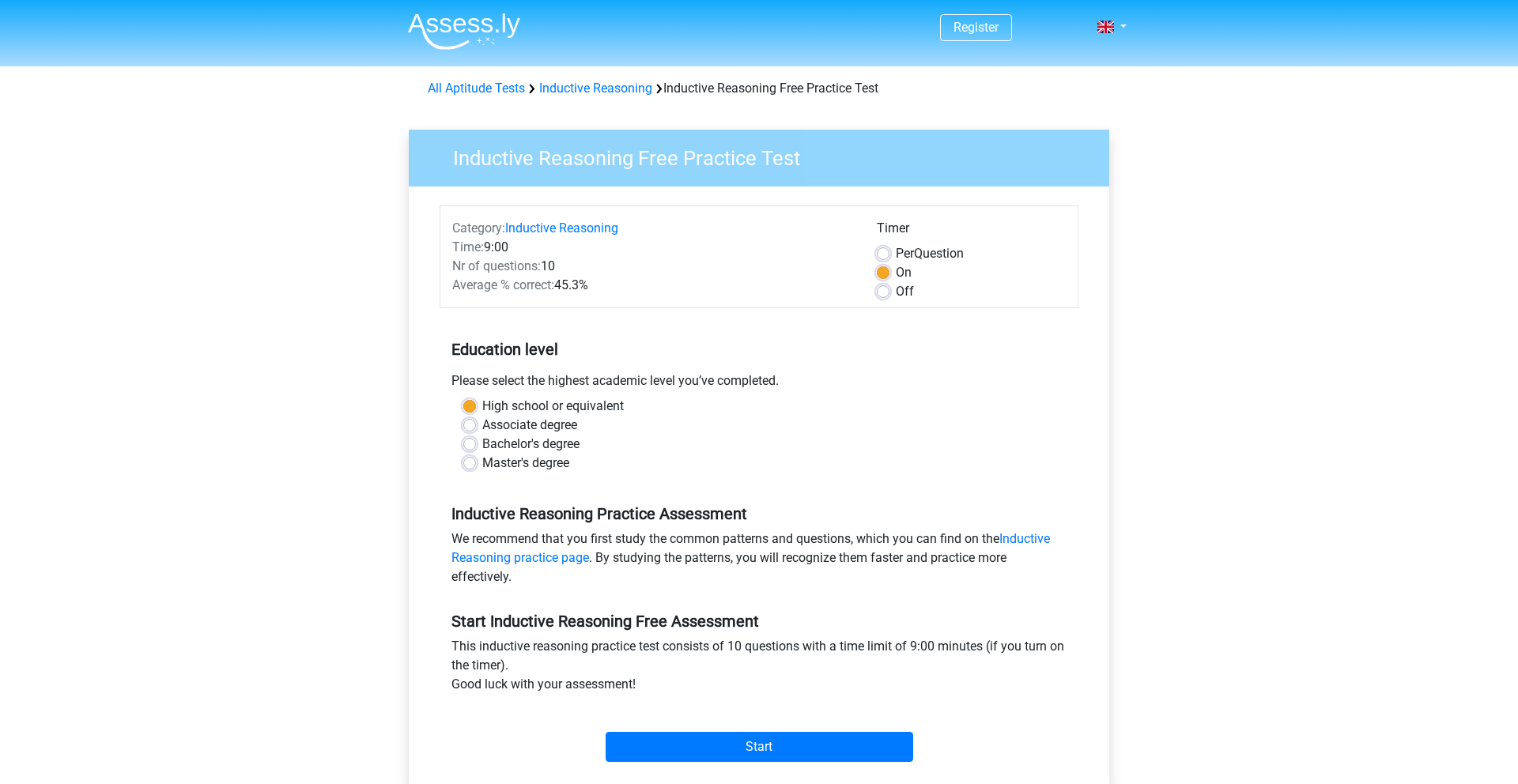
scroll to position [94, 0]
click at [793, 742] on input "Start" at bounding box center [759, 747] width 307 height 30
